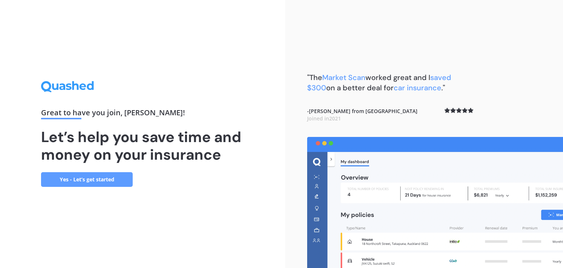
click at [102, 183] on link "Yes - Let’s get started" at bounding box center [87, 179] width 92 height 15
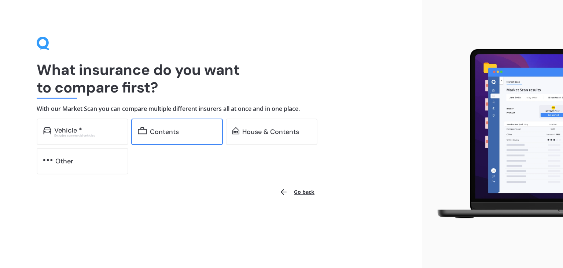
click at [148, 130] on div "Contents" at bounding box center [177, 131] width 92 height 26
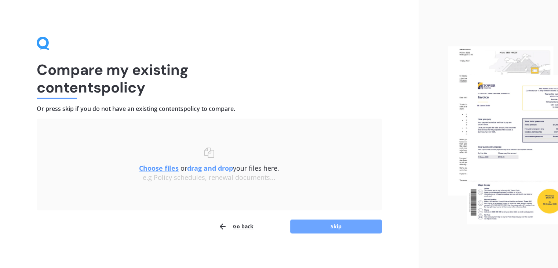
click at [330, 226] on button "Skip" at bounding box center [336, 226] width 92 height 14
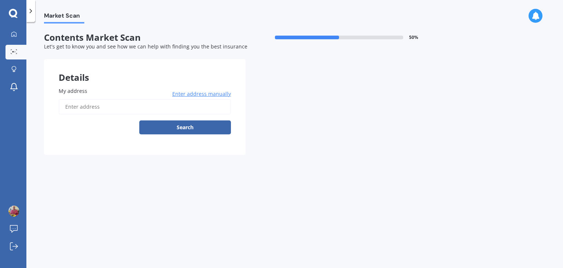
click at [93, 107] on input "My address" at bounding box center [145, 106] width 172 height 15
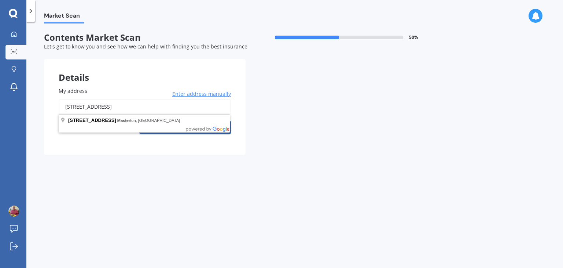
click at [139, 120] on button "Search" at bounding box center [185, 127] width 92 height 14
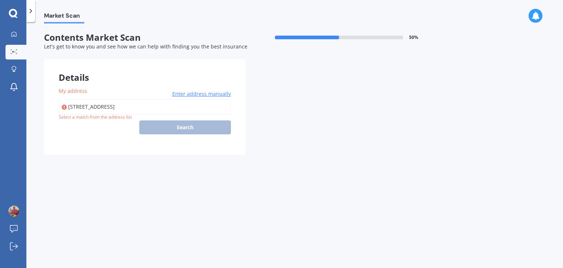
type input "11 Kereru Place, Masterton 5810"
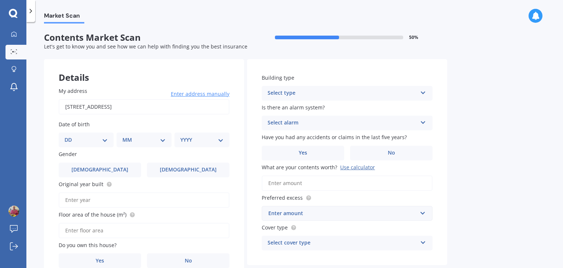
click at [97, 196] on input "Original year built" at bounding box center [144, 199] width 171 height 15
type input "1980"
click at [106, 226] on input "Floor area of the house (m²)" at bounding box center [144, 230] width 171 height 15
type input "150"
click at [103, 257] on span "Yes" at bounding box center [100, 260] width 9 height 6
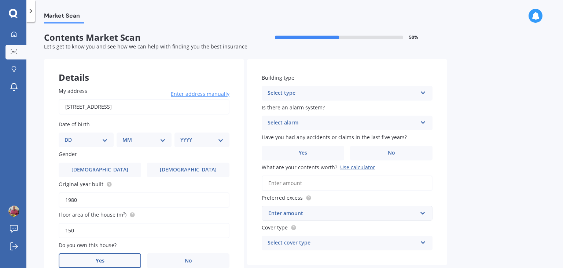
click at [0, 0] on input "Yes" at bounding box center [0, 0] width 0 height 0
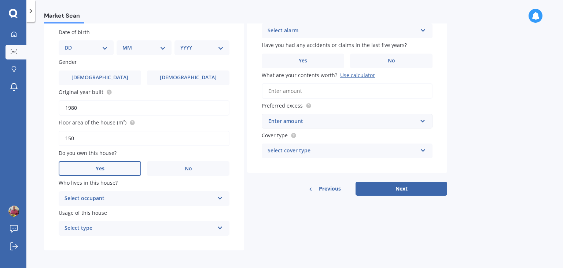
scroll to position [93, 0]
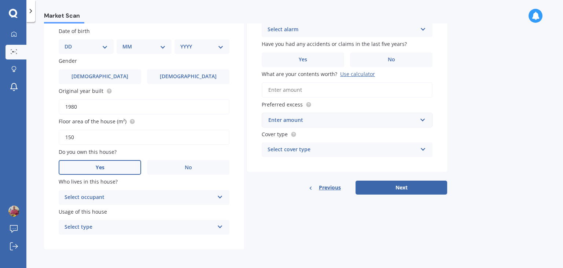
click at [221, 194] on icon at bounding box center [220, 195] width 6 height 5
click at [195, 211] on div "Owner" at bounding box center [144, 211] width 170 height 13
click at [215, 225] on div "Select type Permanent Holiday (without tenancy)" at bounding box center [144, 227] width 171 height 15
click at [162, 244] on div "Permanent" at bounding box center [144, 241] width 170 height 13
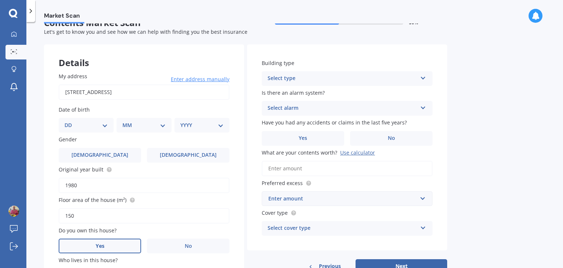
scroll to position [0, 0]
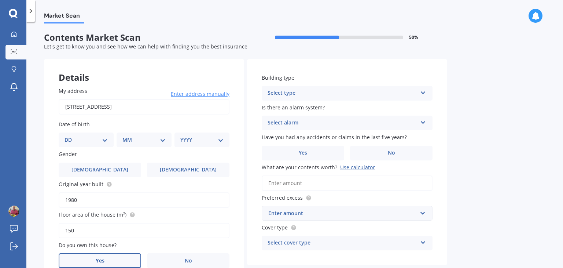
click at [425, 92] on icon at bounding box center [423, 91] width 6 height 5
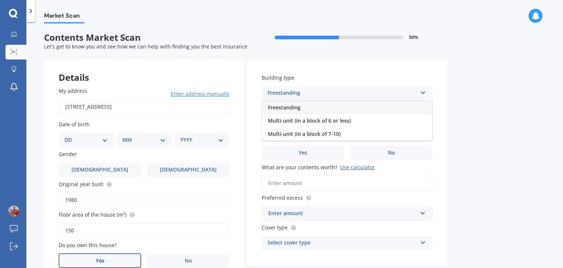
click at [376, 105] on div "Freestanding" at bounding box center [347, 107] width 170 height 13
click at [424, 122] on icon at bounding box center [423, 120] width 6 height 5
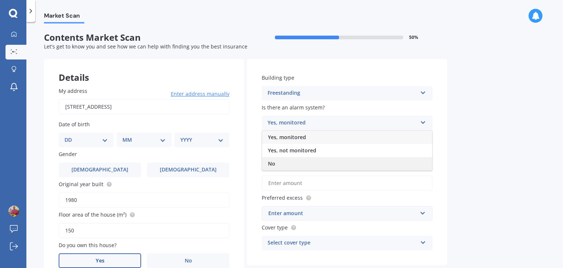
click at [380, 160] on div "No" at bounding box center [347, 163] width 170 height 13
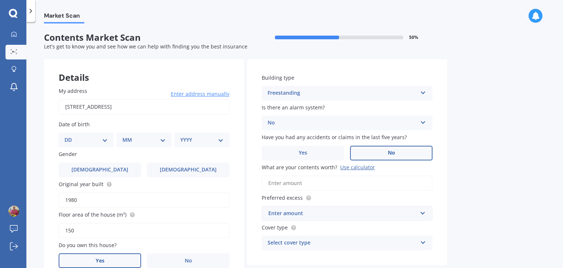
click at [394, 151] on span "No" at bounding box center [391, 153] width 7 height 6
click at [0, 0] on input "No" at bounding box center [0, 0] width 0 height 0
click at [394, 151] on span "No" at bounding box center [391, 153] width 7 height 6
click at [0, 0] on input "No" at bounding box center [0, 0] width 0 height 0
click at [331, 182] on input "What are your contents worth? Use calculator" at bounding box center [347, 182] width 171 height 15
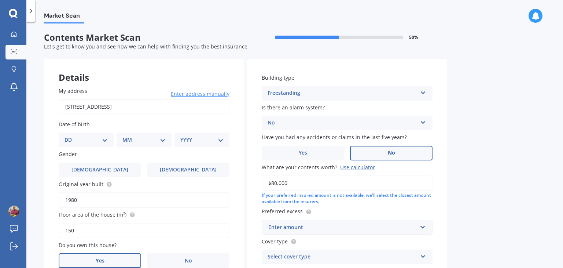
type input "$80,000"
click at [423, 226] on input "text" at bounding box center [345, 227] width 164 height 14
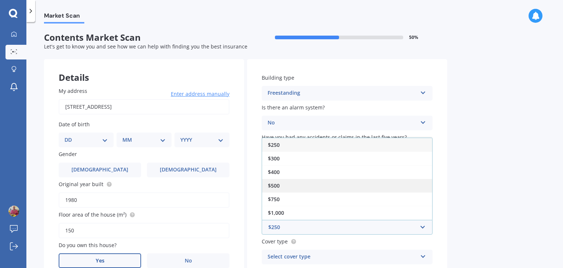
click at [315, 185] on div "$500" at bounding box center [347, 186] width 170 height 14
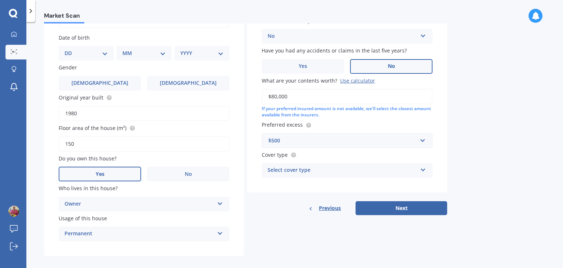
scroll to position [93, 0]
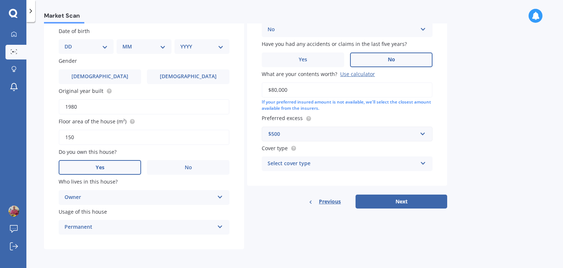
click at [424, 163] on icon at bounding box center [423, 161] width 6 height 5
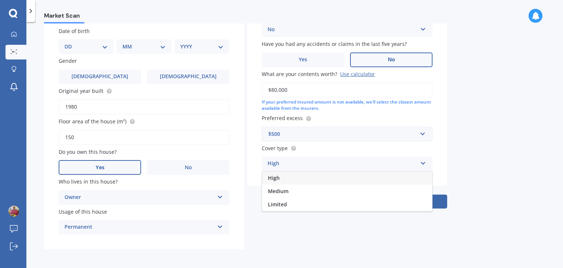
click at [397, 176] on div "High" at bounding box center [347, 177] width 170 height 13
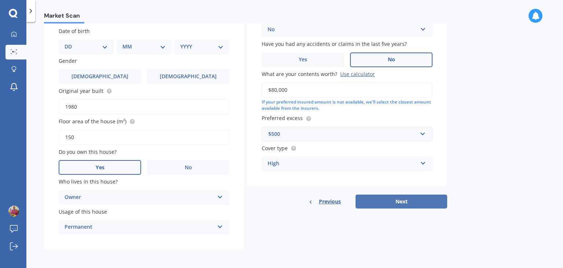
click at [409, 202] on button "Next" at bounding box center [402, 201] width 92 height 14
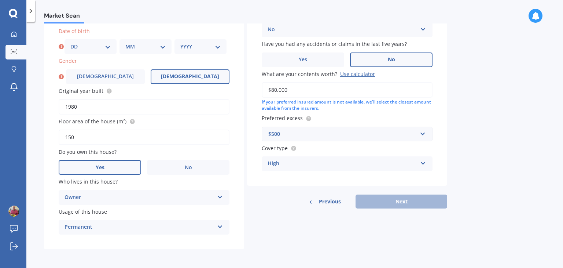
click at [199, 77] on span "Female" at bounding box center [190, 76] width 58 height 6
click at [0, 0] on input "Female" at bounding box center [0, 0] width 0 height 0
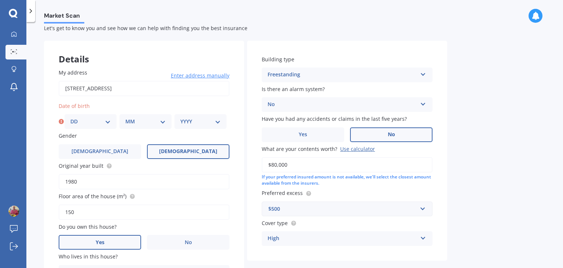
scroll to position [0, 0]
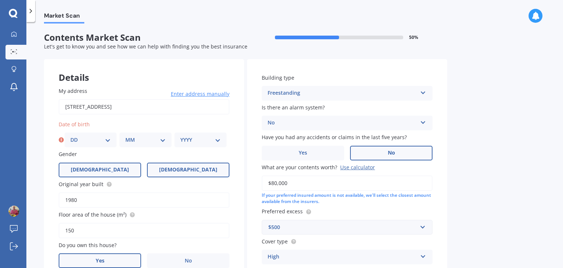
click at [109, 168] on label "Male" at bounding box center [100, 169] width 83 height 15
click at [0, 0] on input "Male" at bounding box center [0, 0] width 0 height 0
click at [109, 139] on select "DD 01 02 03 04 05 06 07 08 09 10 11 12 13 14 15 16 17 18 19 20 21 22 23 24 25 2…" at bounding box center [90, 140] width 40 height 8
select select "19"
click at [70, 136] on select "DD 01 02 03 04 05 06 07 08 09 10 11 12 13 14 15 16 17 18 19 20 21 22 23 24 25 2…" at bounding box center [90, 140] width 40 height 8
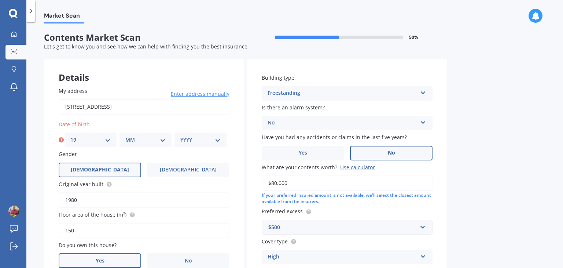
click at [136, 138] on select "MM 01 02 03 04 05 06 07 08 09 10 11 12" at bounding box center [145, 140] width 40 height 8
select select "02"
click at [125, 136] on select "MM 01 02 03 04 05 06 07 08 09 10 11 12" at bounding box center [145, 140] width 40 height 8
click at [204, 140] on select "YYYY 2009 2008 2007 2006 2005 2004 2003 2002 2001 2000 1999 1998 1997 1996 1995…" at bounding box center [200, 140] width 40 height 8
select select "1945"
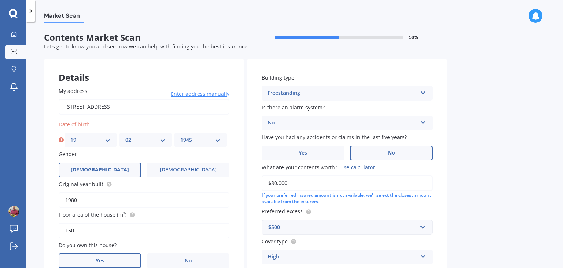
click at [180, 136] on select "YYYY 2009 2008 2007 2006 2005 2004 2003 2002 2001 2000 1999 1998 1997 1996 1995…" at bounding box center [200, 140] width 40 height 8
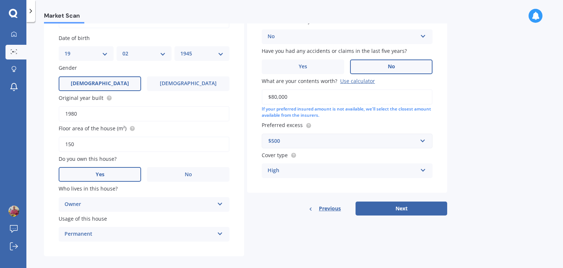
scroll to position [93, 0]
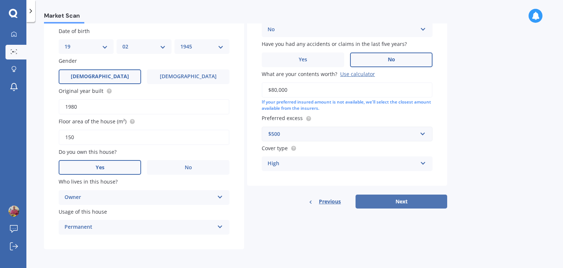
click at [403, 200] on button "Next" at bounding box center [402, 201] width 92 height 14
select select "19"
select select "02"
select select "1945"
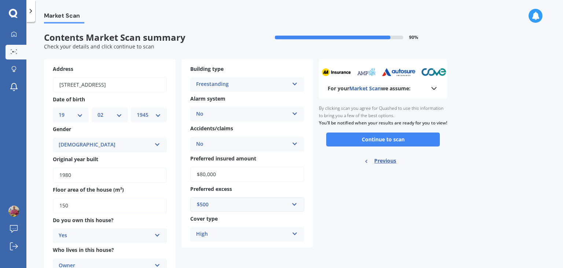
scroll to position [59, 0]
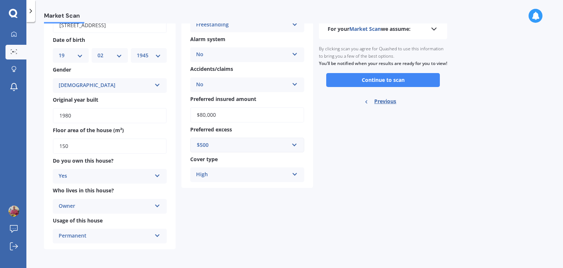
click at [297, 174] on icon at bounding box center [295, 172] width 6 height 5
click at [249, 189] on div "High" at bounding box center [247, 188] width 113 height 13
click at [249, 189] on div "Address 11 Kereru Place, Masterton 5810 Date of birth DD 01 02 03 04 05 06 07 0…" at bounding box center [178, 124] width 269 height 249
click at [395, 87] on button "Continue to scan" at bounding box center [383, 80] width 114 height 14
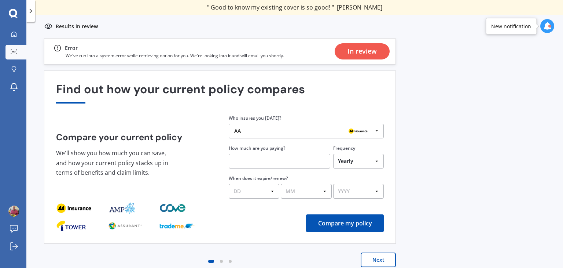
click at [368, 52] on div "In review" at bounding box center [362, 51] width 29 height 16
